Goal: Task Accomplishment & Management: Use online tool/utility

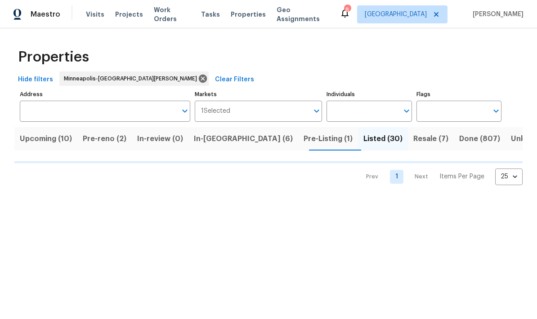
click at [213, 141] on span "In-reno (6)" at bounding box center [243, 139] width 99 height 13
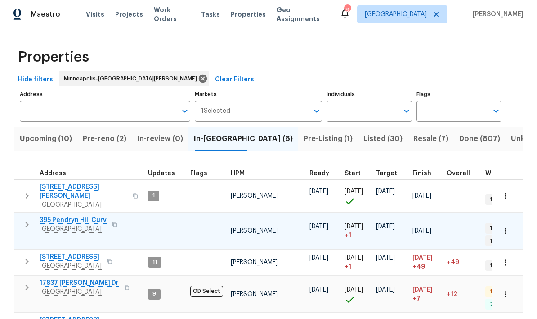
click at [47, 216] on span "395 Pendryn Hill Curv" at bounding box center [73, 220] width 67 height 9
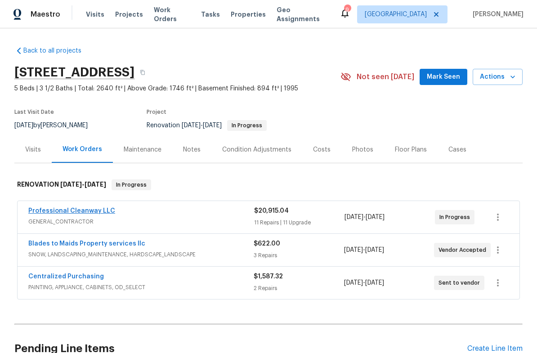
click at [38, 212] on link "Professional Cleanway LLC" at bounding box center [71, 211] width 87 height 6
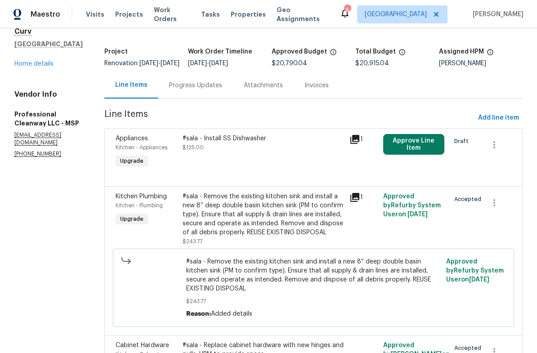
scroll to position [63, 0]
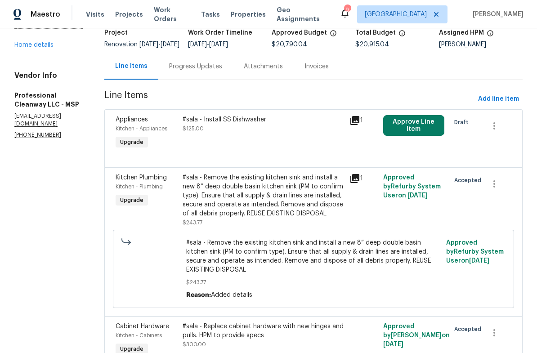
click at [397, 130] on button "Approve Line Item" at bounding box center [414, 125] width 62 height 21
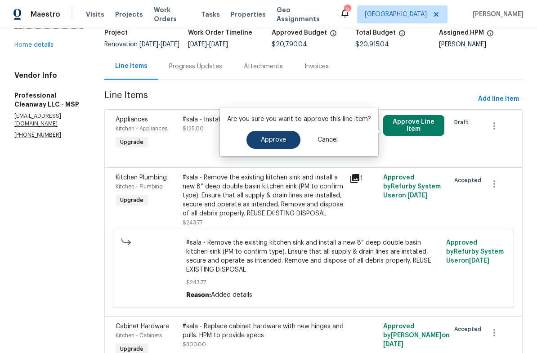
click at [264, 139] on span "Approve" at bounding box center [273, 140] width 25 height 7
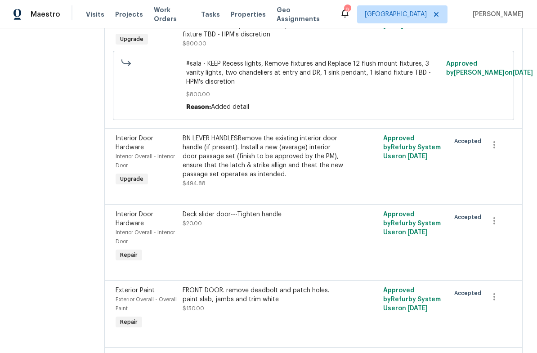
scroll to position [460, 0]
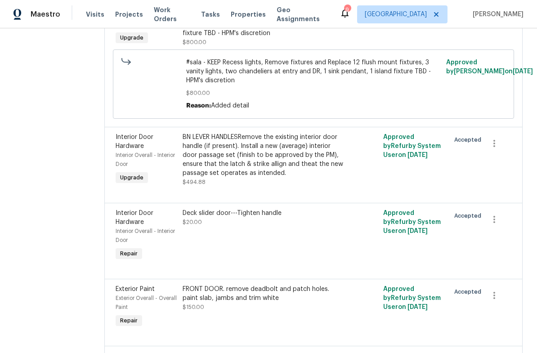
click at [236, 159] on div "BN LEVER HANDLESRemove the existing interior door handle (if present). Install …" at bounding box center [264, 155] width 162 height 45
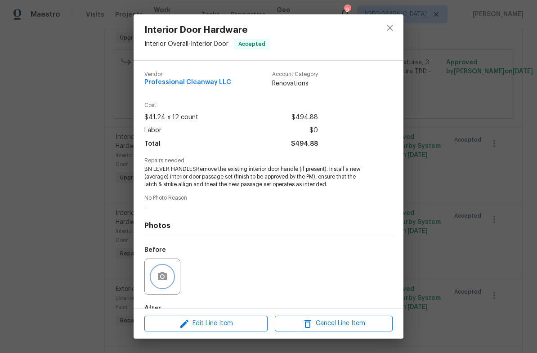
click at [157, 278] on icon "button" at bounding box center [162, 276] width 11 height 11
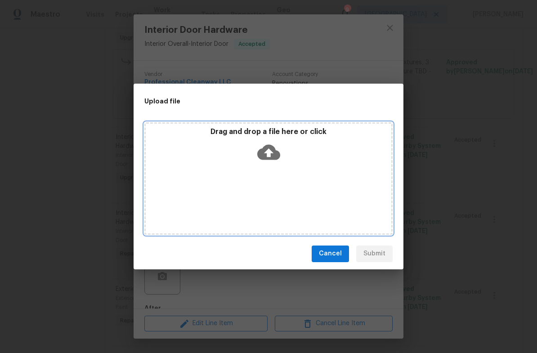
click at [264, 184] on div "Drag and drop a file here or click" at bounding box center [268, 178] width 248 height 112
click at [223, 161] on div "Drag and drop a file here or click" at bounding box center [269, 146] width 246 height 39
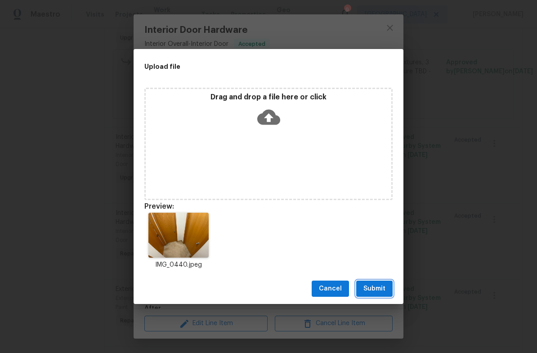
click at [368, 290] on span "Submit" at bounding box center [374, 288] width 22 height 11
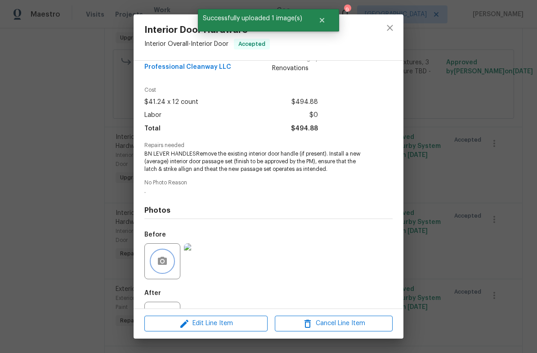
scroll to position [0, 0]
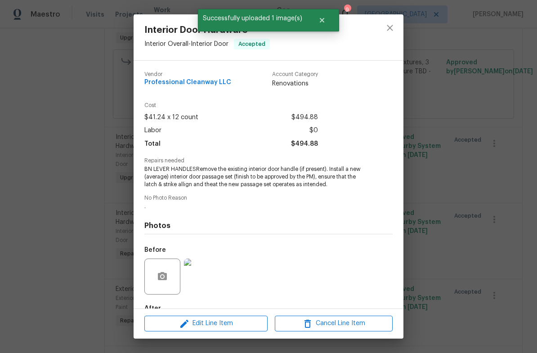
click at [376, 32] on div at bounding box center [389, 37] width 27 height 46
click at [395, 28] on icon "close" at bounding box center [389, 27] width 11 height 11
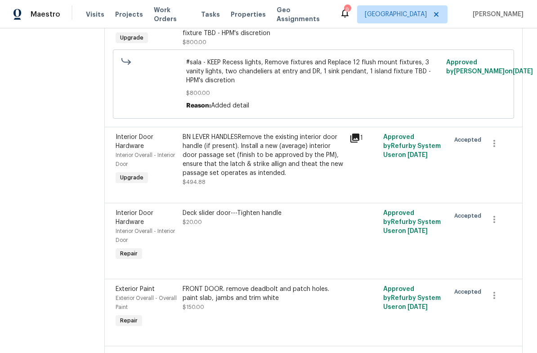
click at [224, 227] on div "Deck slider door---Tighten handle $20.00" at bounding box center [264, 218] width 162 height 18
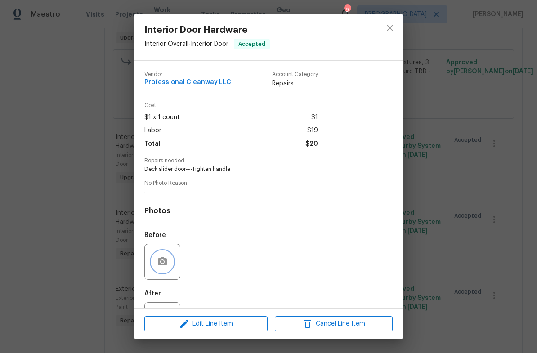
click at [156, 267] on button "button" at bounding box center [163, 262] width 22 height 22
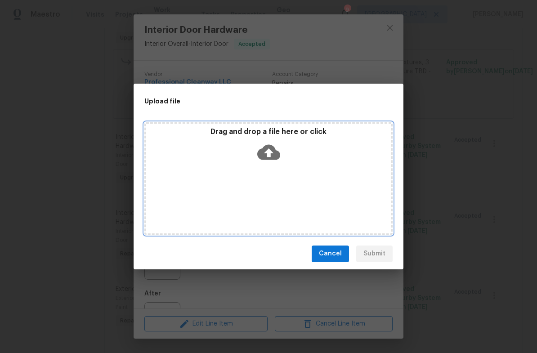
click at [293, 183] on div "Drag and drop a file here or click" at bounding box center [268, 178] width 248 height 112
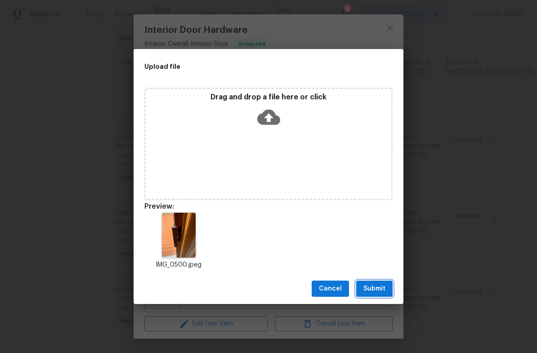
click at [365, 286] on span "Submit" at bounding box center [374, 288] width 22 height 11
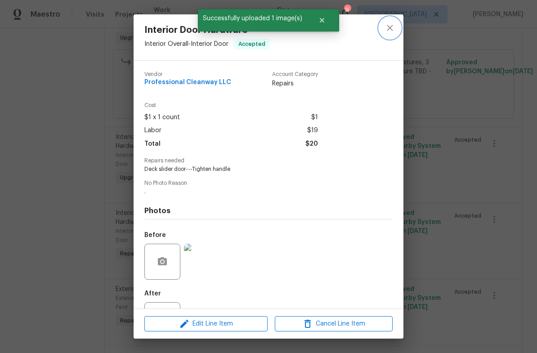
click at [383, 27] on button "close" at bounding box center [390, 28] width 22 height 22
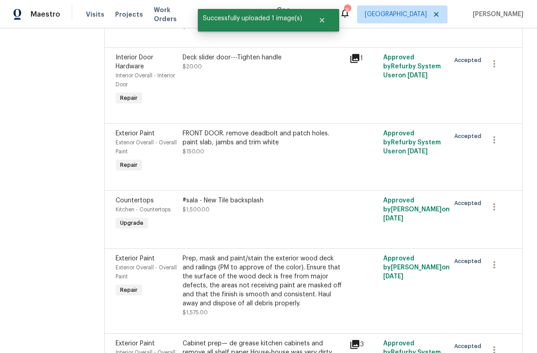
scroll to position [622, 0]
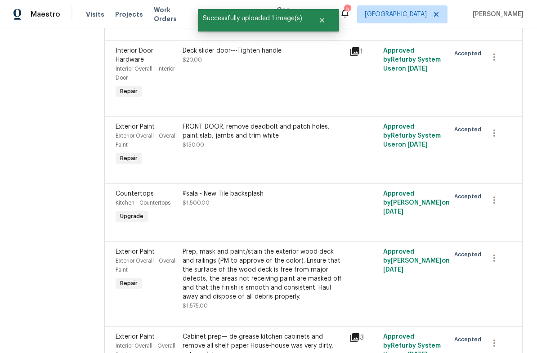
click at [214, 140] on div "FRONT DOOR. remove deadbolt and patch holes. paint slab, jambs and trim white" at bounding box center [264, 131] width 162 height 18
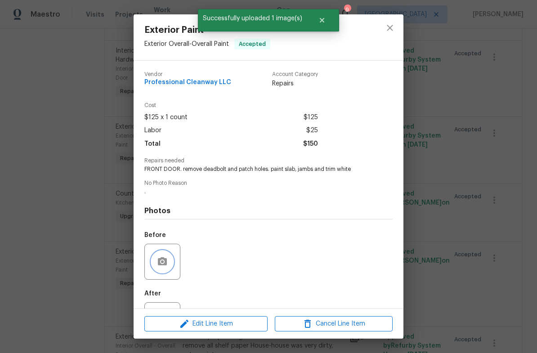
click at [159, 264] on icon "button" at bounding box center [162, 261] width 9 height 8
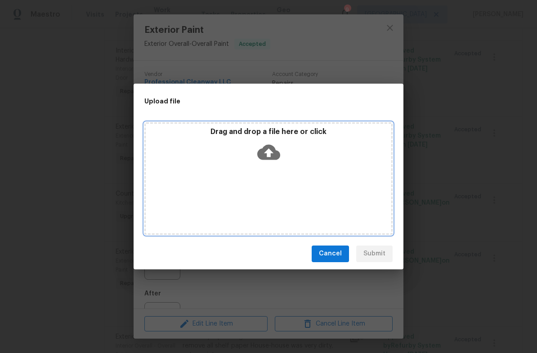
click at [297, 183] on div "Drag and drop a file here or click" at bounding box center [268, 178] width 248 height 112
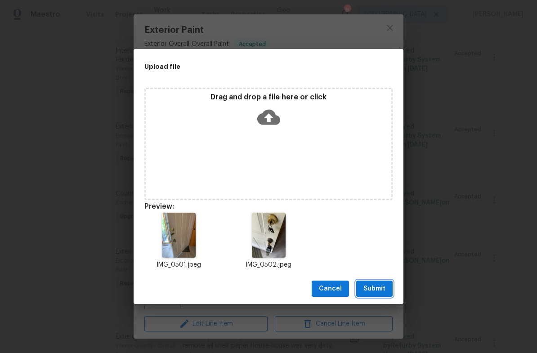
click at [372, 288] on span "Submit" at bounding box center [374, 288] width 22 height 11
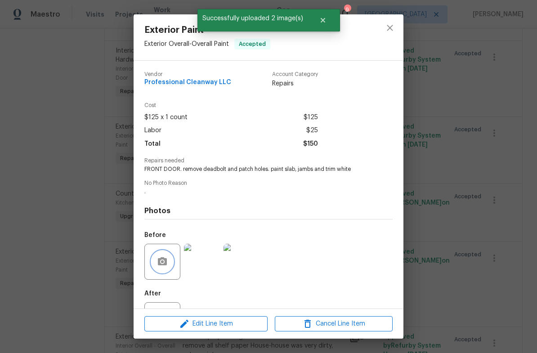
scroll to position [0, 0]
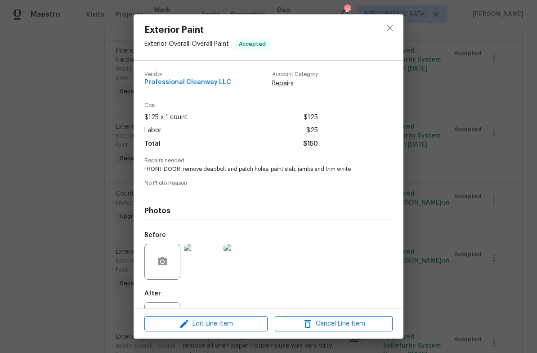
click at [219, 164] on span "Repairs needed" at bounding box center [268, 161] width 248 height 6
click at [164, 180] on div "Vendor Professional Cleanway LLC Account Category Repairs Cost $125 x 1 count $…" at bounding box center [268, 203] width 248 height 279
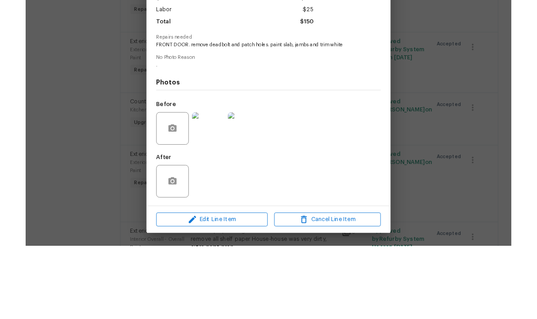
scroll to position [41, 0]
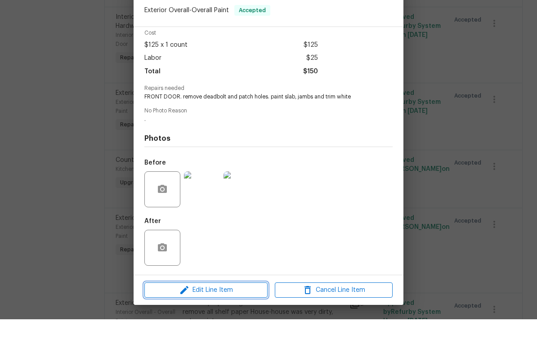
click at [206, 318] on span "Edit Line Item" at bounding box center [206, 323] width 118 height 11
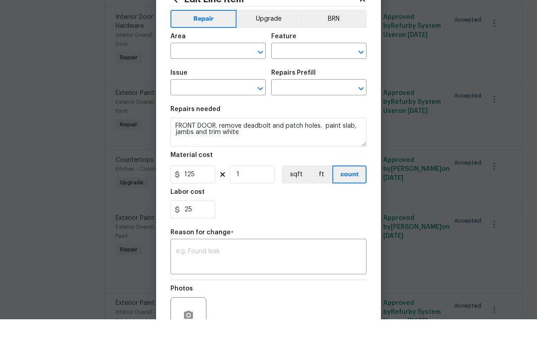
type input "Exterior Overall"
type input "Overall Paint"
type input "Exterior Paint"
type input "Add a Task $1.00"
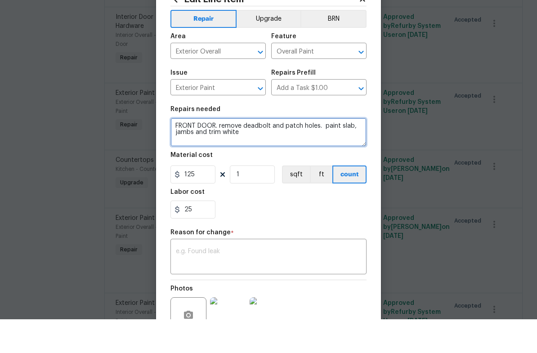
click at [246, 152] on textarea "FRONT DOOR. remove deadbolt and patch holes. paint slab, jambs and trim white" at bounding box center [268, 166] width 196 height 29
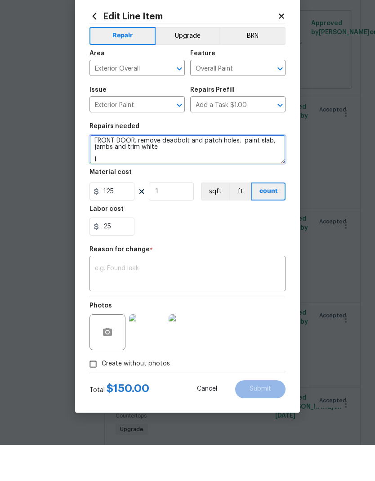
scroll to position [2, 0]
type textarea "FRONT DOOR. remove deadbolt and patch holes. paint slab, jambs and trim white I…"
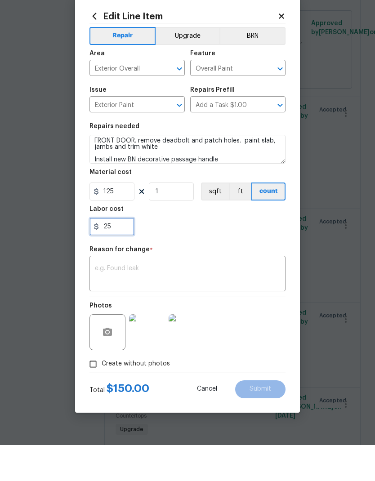
click at [112, 254] on input "25" at bounding box center [111, 263] width 45 height 18
click at [101, 254] on input "25" at bounding box center [111, 263] width 45 height 18
type input "225"
click at [106, 301] on textarea at bounding box center [187, 310] width 185 height 19
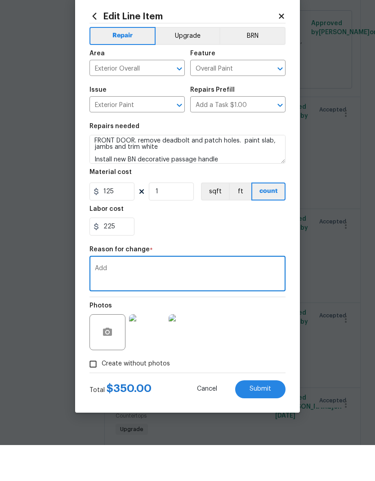
scroll to position [36, 0]
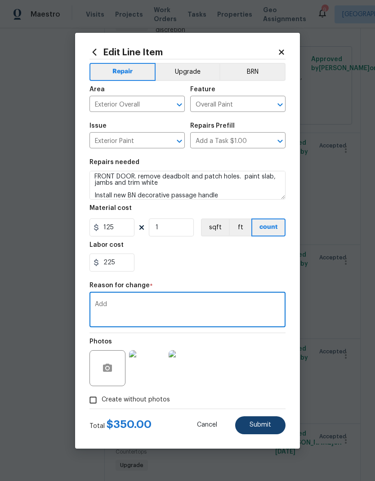
type textarea "Add"
click at [250, 353] on span "Submit" at bounding box center [261, 425] width 22 height 7
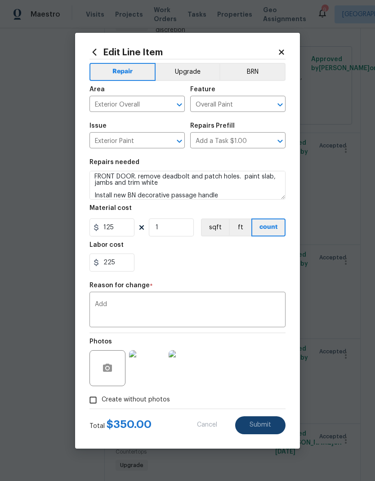
type textarea "FRONT DOOR. remove deadbolt and patch holes. paint slab, jambs and trim white"
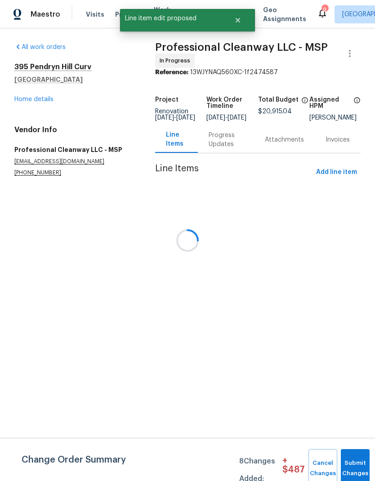
scroll to position [0, 0]
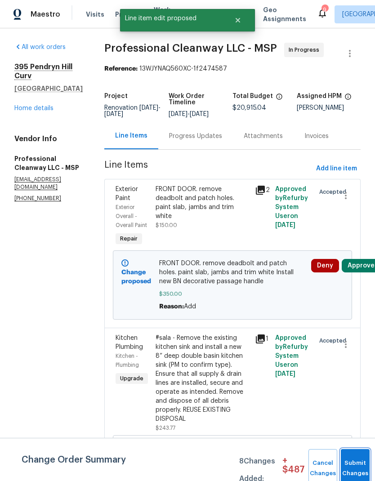
click at [350, 353] on button "Submit Changes" at bounding box center [355, 468] width 29 height 39
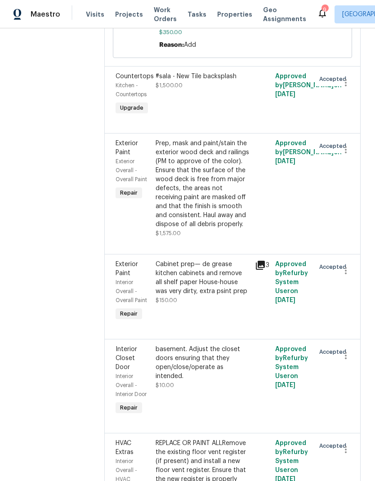
scroll to position [1044, 0]
click at [183, 160] on div "Prep, mask and paint/stain the exterior wood deck and railings (PM to approve o…" at bounding box center [203, 184] width 94 height 90
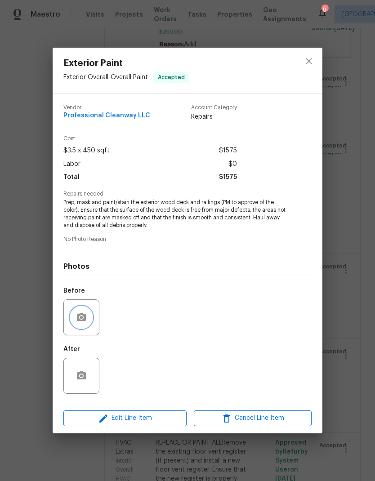
click at [75, 310] on button "button" at bounding box center [82, 318] width 22 height 22
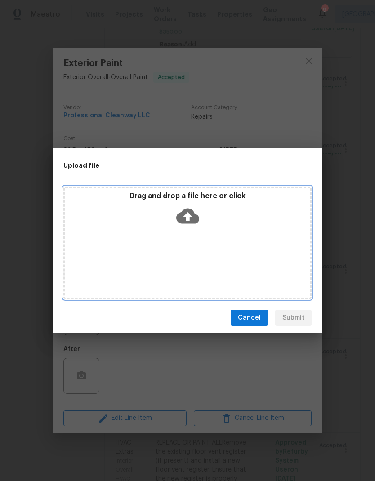
click at [140, 220] on div "Drag and drop a file here or click" at bounding box center [188, 211] width 246 height 39
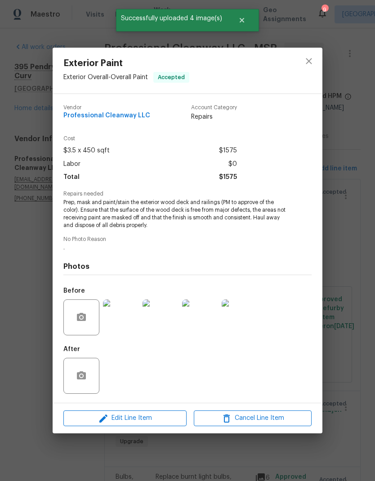
scroll to position [1044, 0]
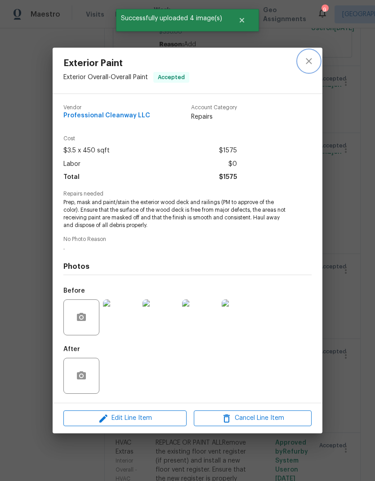
click at [310, 58] on icon "close" at bounding box center [309, 61] width 11 height 11
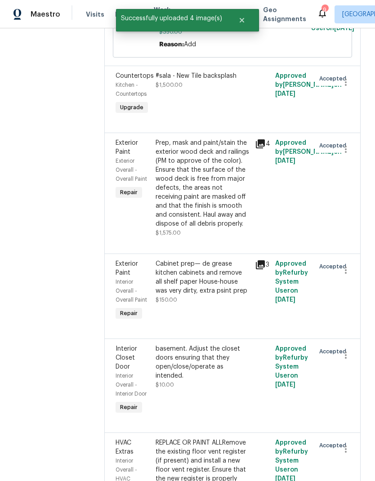
click at [176, 357] on div "basement. Adjust the closet doors ensuring that they open/close/operate as inte…" at bounding box center [203, 362] width 94 height 36
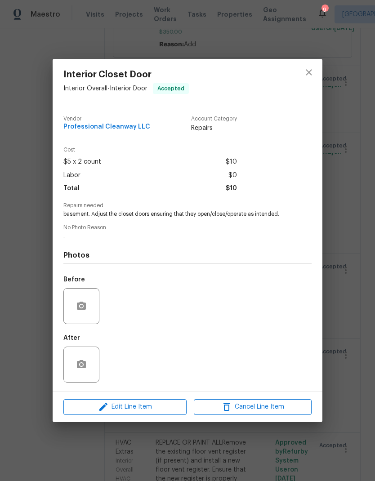
click at [71, 313] on div at bounding box center [81, 306] width 36 height 36
click at [76, 312] on button "button" at bounding box center [82, 306] width 22 height 22
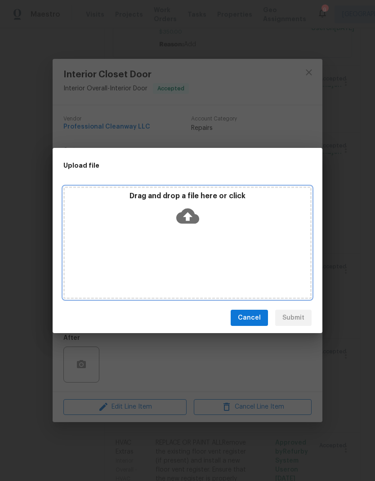
click at [172, 249] on div "Drag and drop a file here or click" at bounding box center [187, 243] width 248 height 112
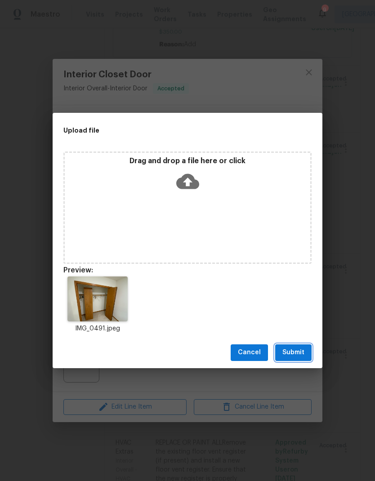
click at [287, 361] on button "Submit" at bounding box center [293, 352] width 36 height 17
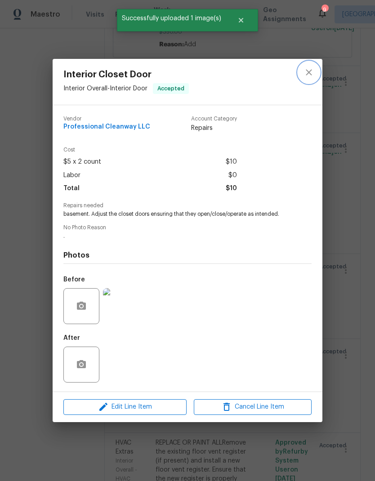
click at [308, 68] on icon "close" at bounding box center [309, 72] width 11 height 11
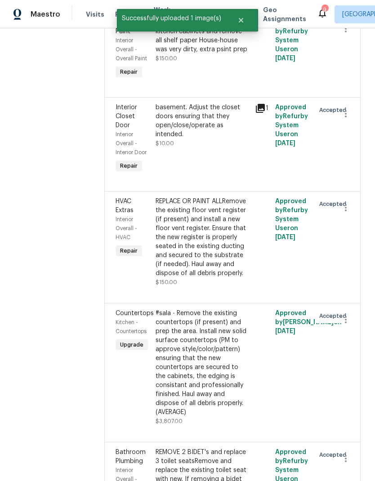
scroll to position [1286, 0]
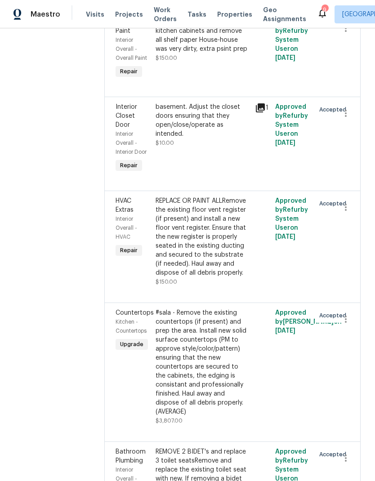
click at [182, 222] on div "REPLACE OR PAINT ALLRemove the existing floor vent register (if present) and in…" at bounding box center [203, 237] width 94 height 81
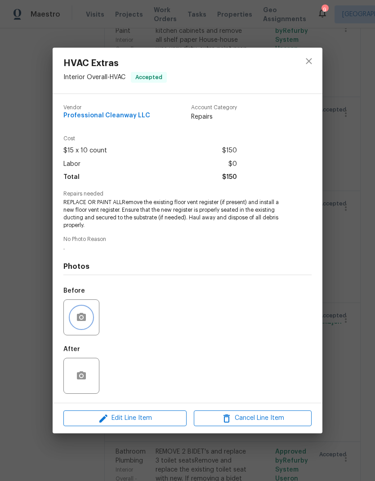
click at [75, 315] on button "button" at bounding box center [82, 318] width 22 height 22
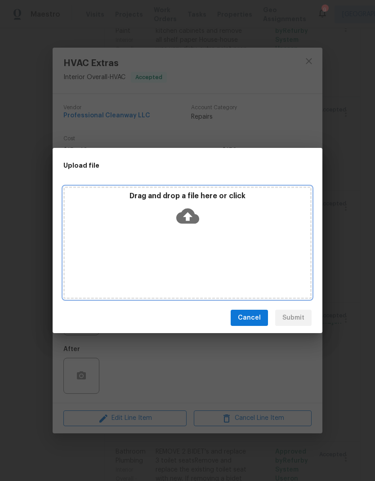
click at [189, 241] on div "Drag and drop a file here or click" at bounding box center [187, 243] width 248 height 112
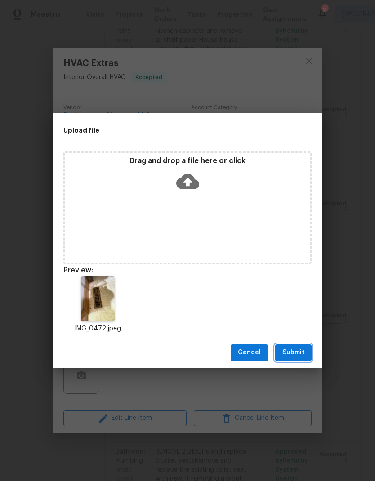
click at [288, 354] on span "Submit" at bounding box center [293, 352] width 22 height 11
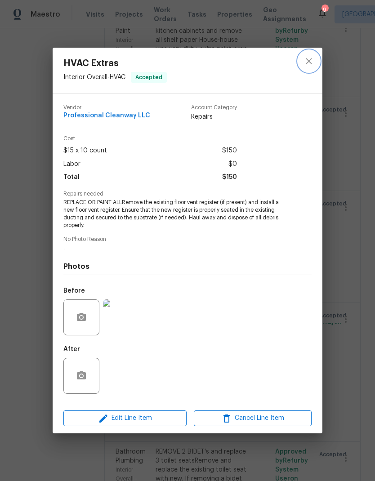
click at [310, 56] on icon "close" at bounding box center [309, 61] width 11 height 11
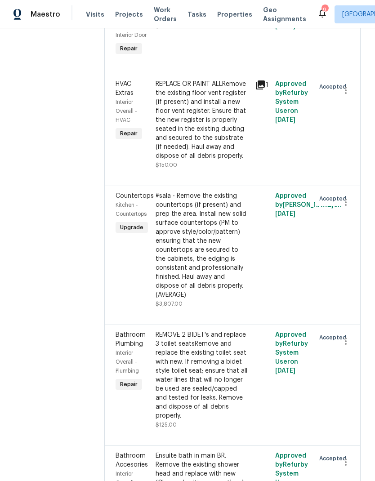
scroll to position [1403, 0]
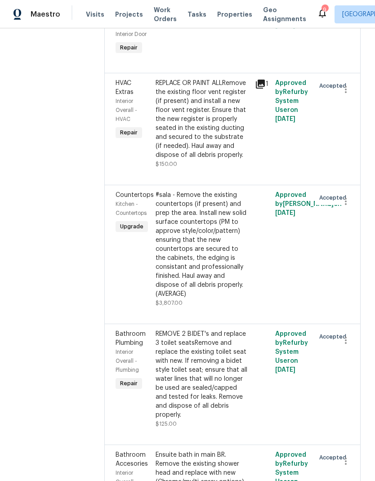
click at [173, 219] on div "#sala - Remove the existing countertops (if present) and prep the area. Install…" at bounding box center [203, 245] width 94 height 108
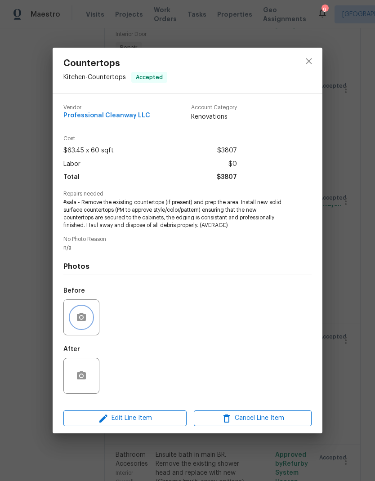
click at [71, 315] on button "button" at bounding box center [82, 318] width 22 height 22
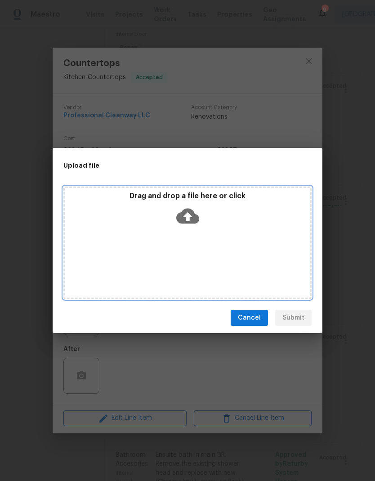
click at [181, 267] on div "Drag and drop a file here or click" at bounding box center [187, 243] width 248 height 112
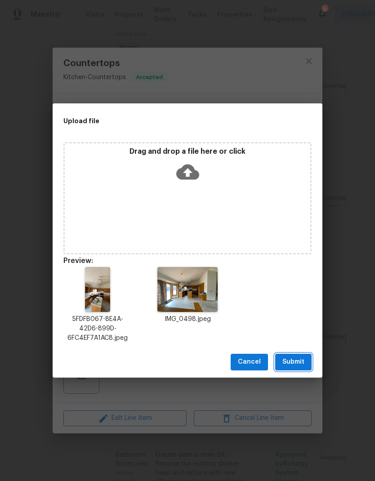
click at [289, 364] on span "Submit" at bounding box center [293, 362] width 22 height 11
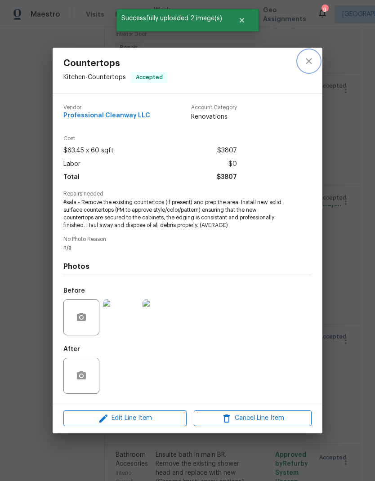
click at [307, 59] on icon "close" at bounding box center [309, 61] width 11 height 11
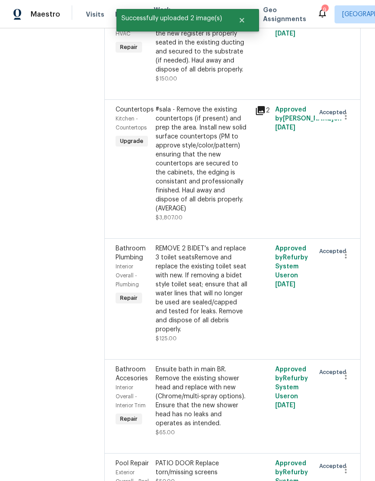
scroll to position [1490, 0]
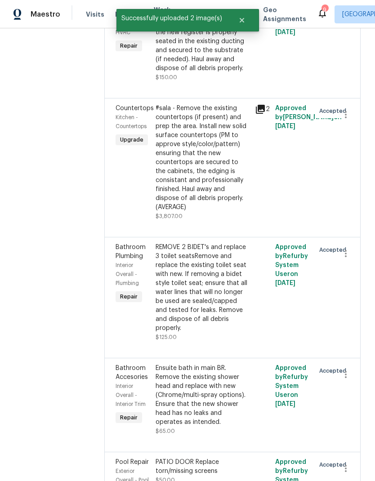
click at [173, 266] on div "REMOVE 2 BIDET's and replace 3 toilet seatsRemove and replace the existing toil…" at bounding box center [203, 288] width 94 height 90
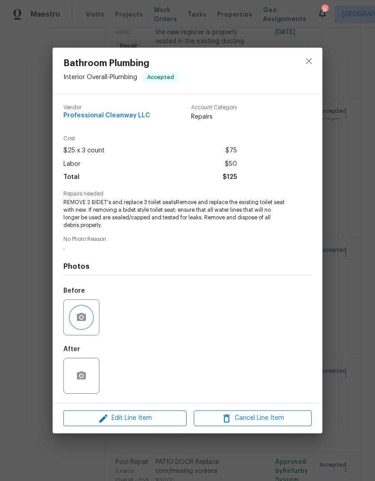
click at [80, 312] on button "button" at bounding box center [82, 318] width 22 height 22
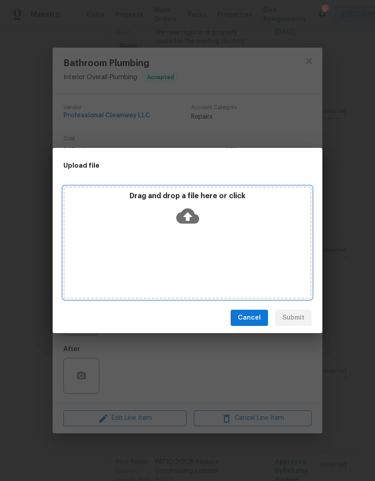
click at [165, 258] on div "Drag and drop a file here or click" at bounding box center [187, 243] width 248 height 112
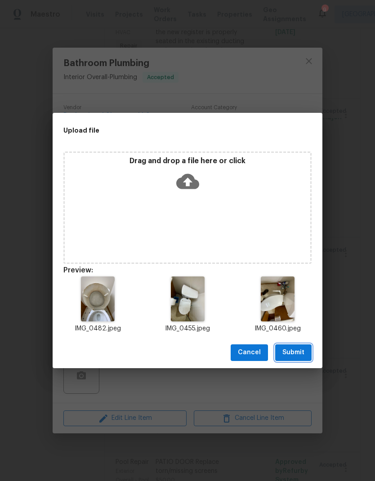
click at [290, 356] on span "Submit" at bounding box center [293, 352] width 22 height 11
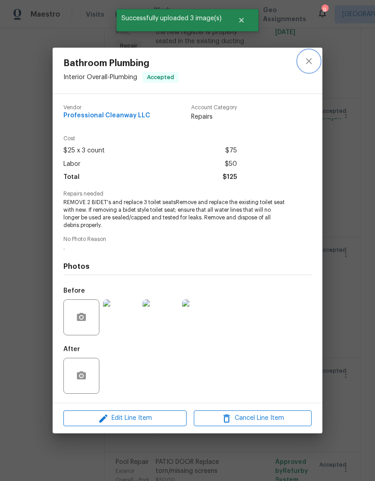
click at [311, 59] on icon "close" at bounding box center [309, 61] width 11 height 11
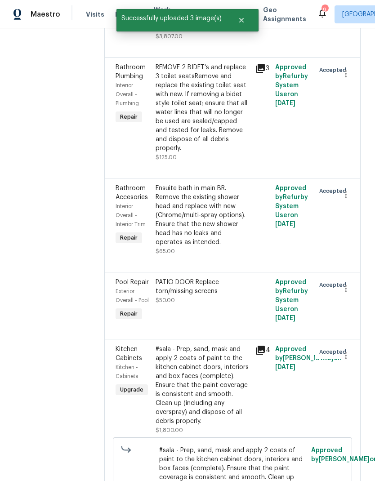
scroll to position [1671, 0]
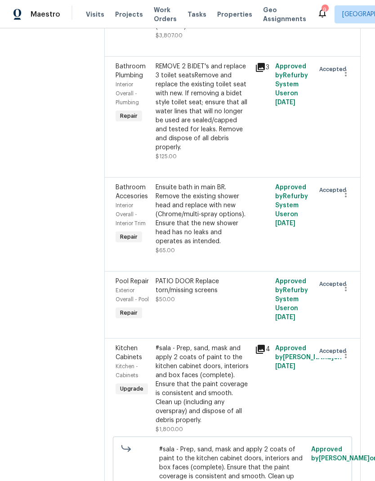
click at [176, 183] on div "Ensuite bath in main BR. Remove the existing shower head and replace with new (…" at bounding box center [203, 214] width 94 height 63
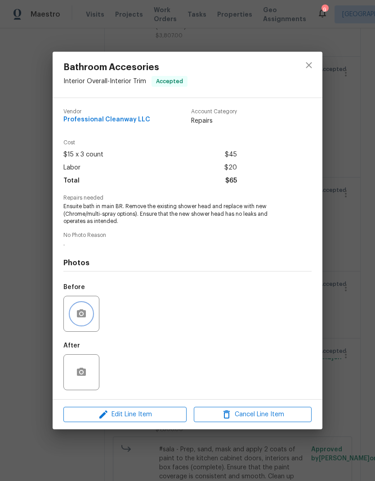
click at [76, 319] on icon "button" at bounding box center [81, 313] width 11 height 11
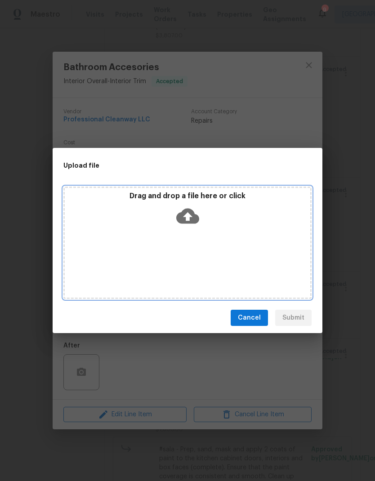
click at [224, 252] on div "Drag and drop a file here or click" at bounding box center [187, 243] width 248 height 112
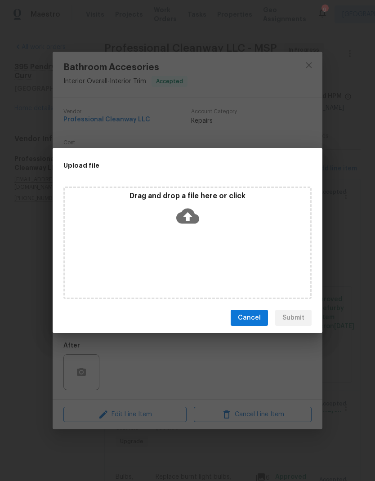
scroll to position [1671, 0]
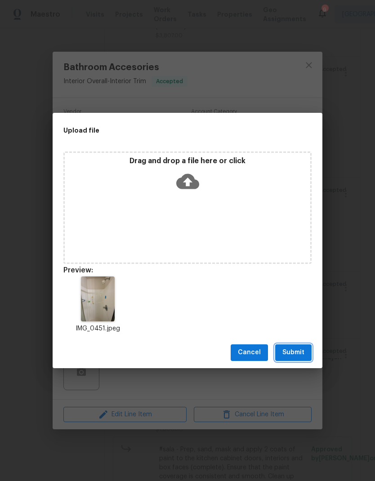
click at [294, 354] on span "Submit" at bounding box center [293, 352] width 22 height 11
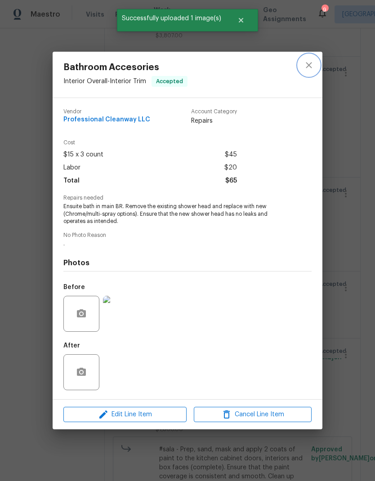
click at [311, 64] on icon "close" at bounding box center [309, 65] width 11 height 11
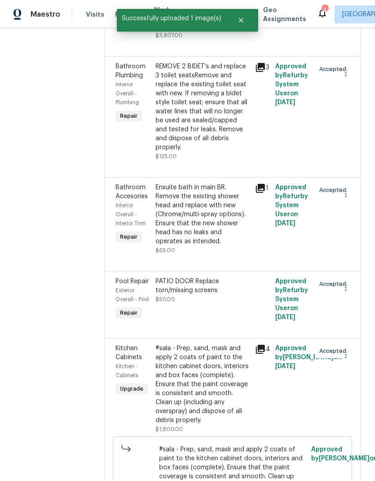
click at [223, 277] on div "PATIO DOOR Replace torn/missing screens" at bounding box center [203, 286] width 94 height 18
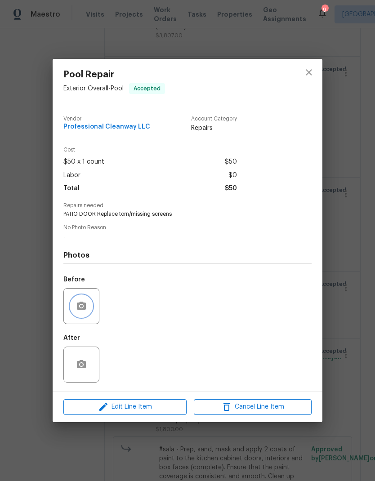
click at [85, 300] on button "button" at bounding box center [82, 306] width 22 height 22
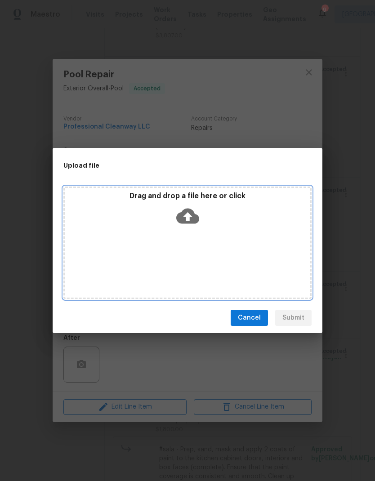
click at [221, 236] on div "Drag and drop a file here or click" at bounding box center [187, 243] width 248 height 112
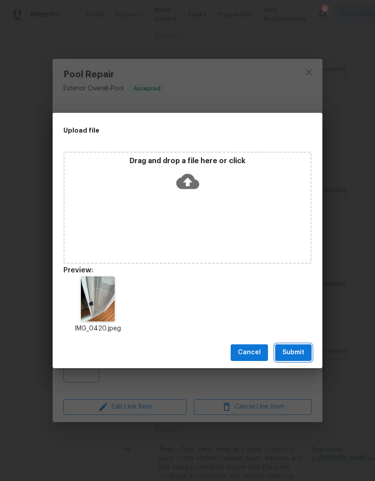
click at [293, 353] on span "Submit" at bounding box center [293, 352] width 22 height 11
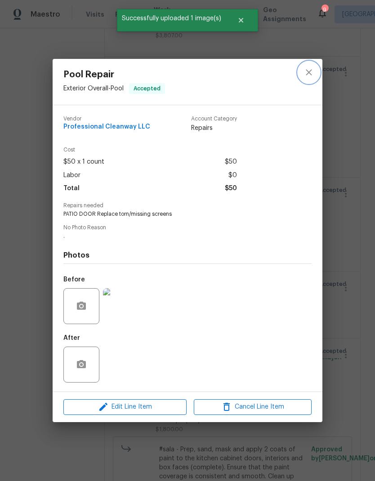
click at [308, 67] on icon "close" at bounding box center [309, 72] width 11 height 11
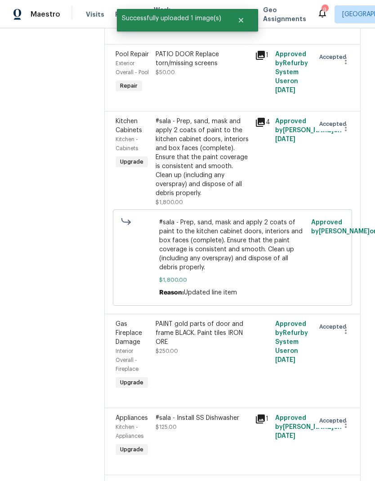
scroll to position [1908, 0]
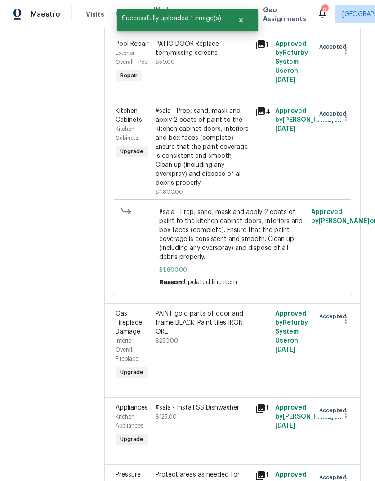
click at [215, 309] on div "PAINT gold parts of door and frame BLACK. Paint tiles IRON ORE" at bounding box center [203, 322] width 94 height 27
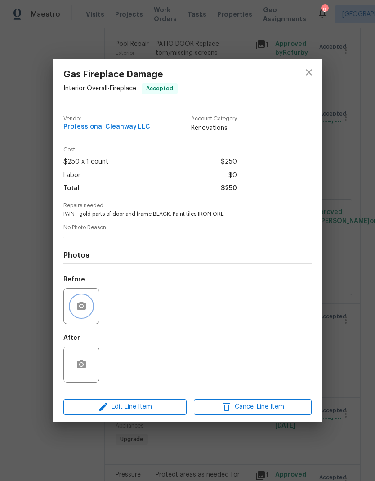
click at [90, 313] on button "button" at bounding box center [82, 306] width 22 height 22
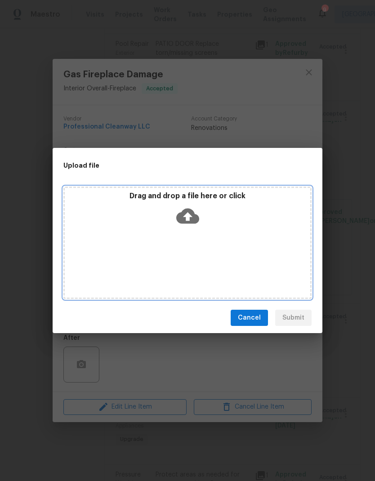
click at [236, 232] on div "Drag and drop a file here or click" at bounding box center [187, 243] width 248 height 112
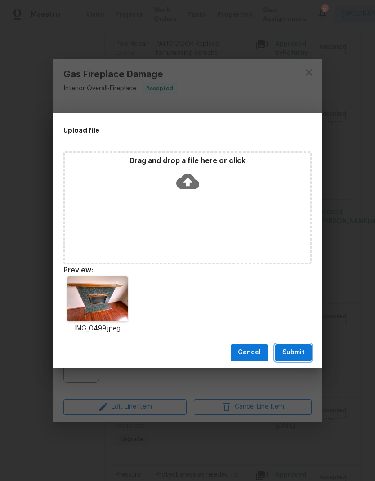
click at [294, 349] on span "Submit" at bounding box center [293, 352] width 22 height 11
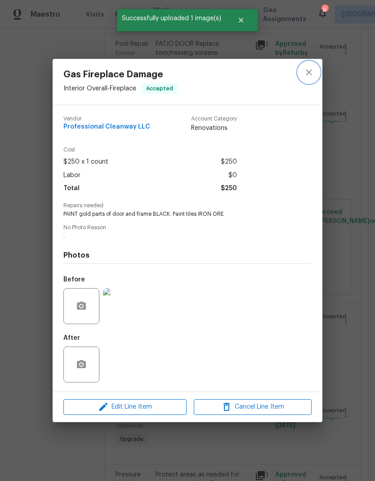
click at [304, 67] on icon "close" at bounding box center [309, 72] width 11 height 11
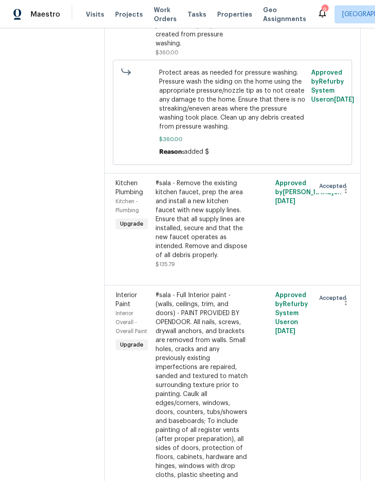
scroll to position [2440, 0]
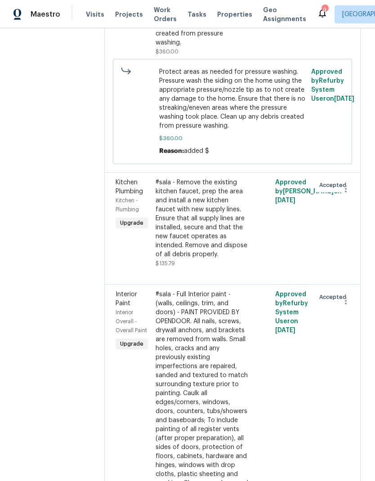
click at [206, 179] on div "#sala - Remove the existing kitchen faucet, prep the area and install a new kit…" at bounding box center [203, 218] width 94 height 81
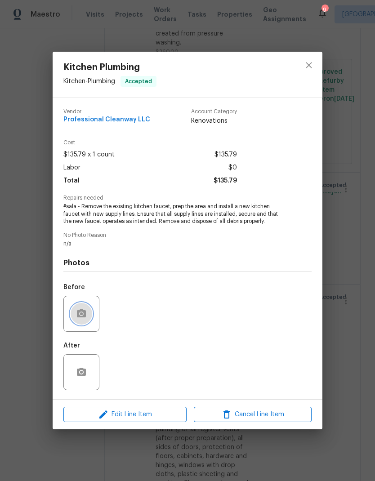
click at [83, 315] on icon "button" at bounding box center [81, 313] width 11 height 11
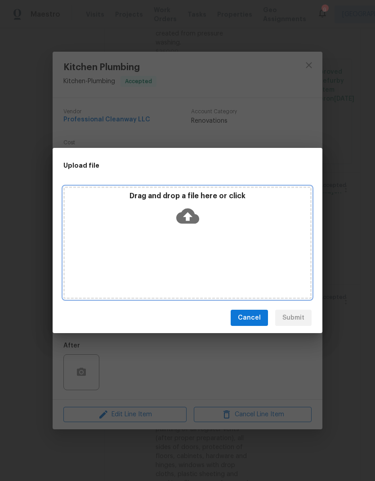
click at [263, 237] on div "Drag and drop a file here or click" at bounding box center [187, 243] width 248 height 112
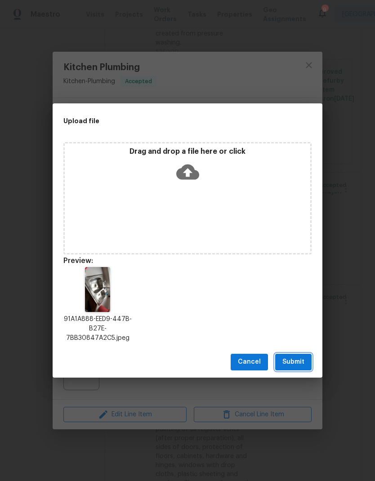
click at [297, 366] on span "Submit" at bounding box center [293, 362] width 22 height 11
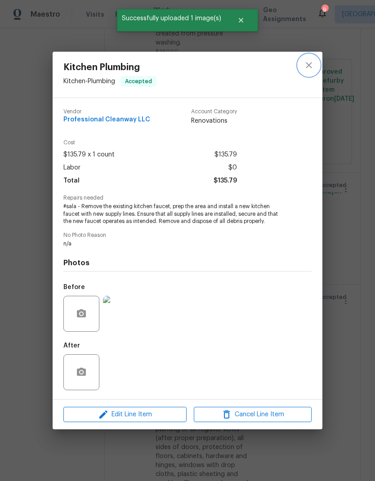
click at [308, 63] on icon "close" at bounding box center [309, 65] width 11 height 11
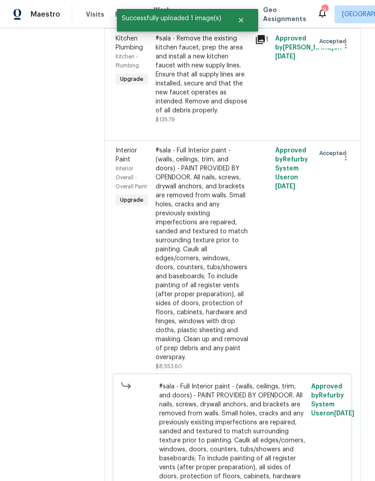
scroll to position [2583, 0]
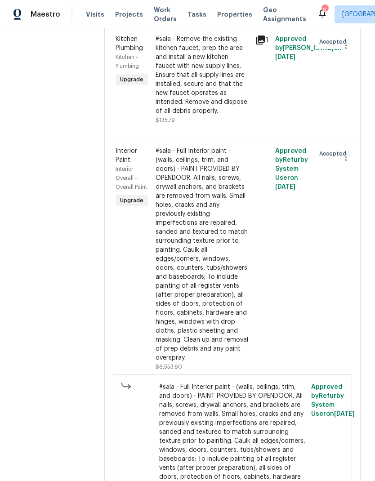
click at [202, 225] on div "#sala - Full Interior paint - (walls, ceilings, trim, and doors) - PAINT PROVID…" at bounding box center [203, 255] width 94 height 216
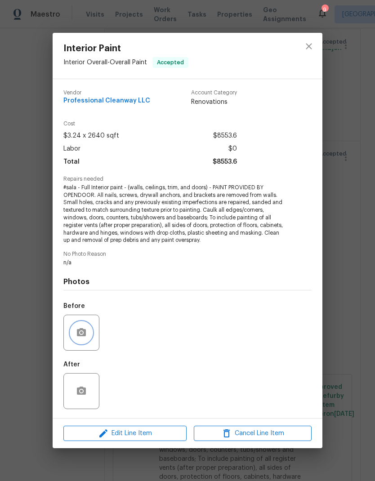
click at [82, 325] on button "button" at bounding box center [82, 333] width 22 height 22
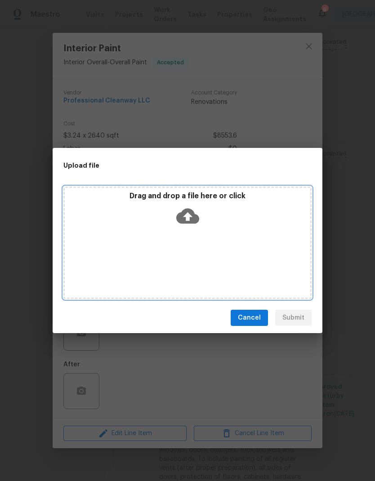
click at [221, 232] on div "Drag and drop a file here or click" at bounding box center [187, 243] width 248 height 112
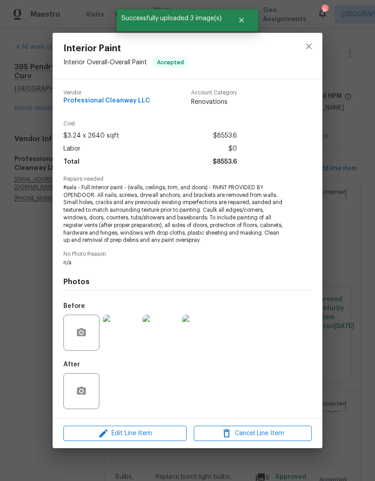
scroll to position [2583, 0]
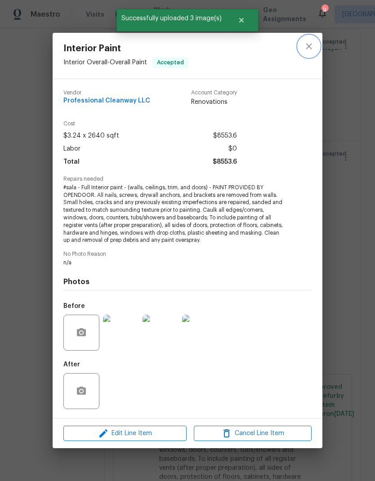
click at [309, 44] on icon "close" at bounding box center [309, 46] width 11 height 11
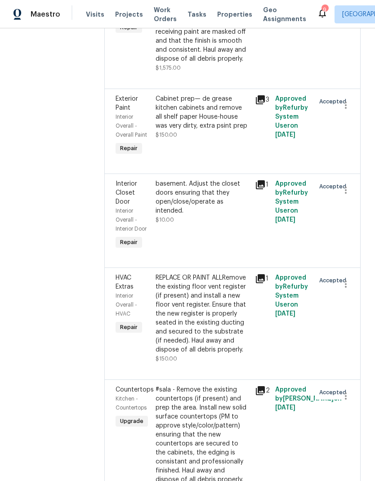
scroll to position [1207, 0]
